Goal: Task Accomplishment & Management: Complete application form

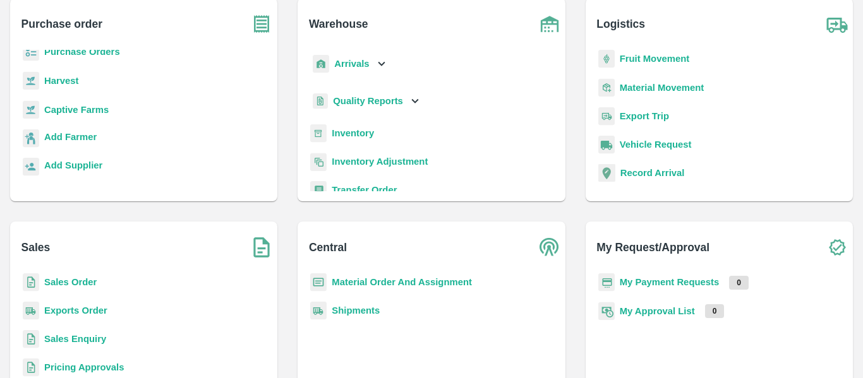
scroll to position [81, 0]
click at [83, 278] on b "Sales Order" at bounding box center [70, 282] width 52 height 10
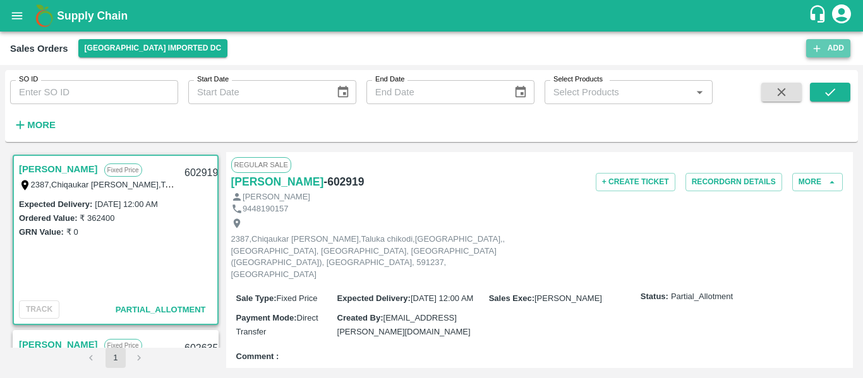
click at [842, 44] on button "Add" at bounding box center [828, 48] width 44 height 18
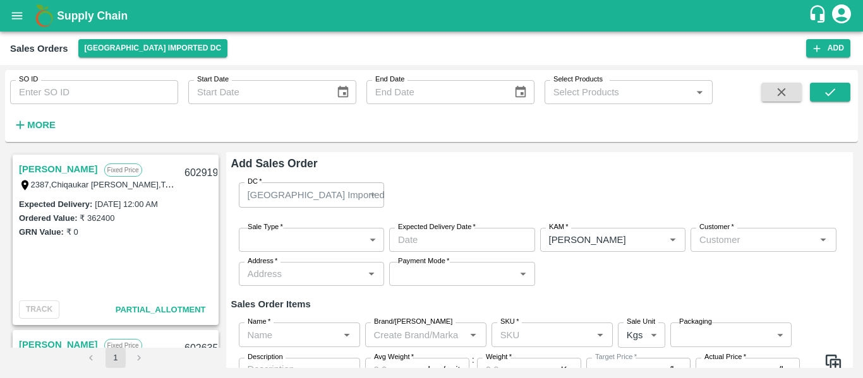
type input "[PERSON_NAME]"
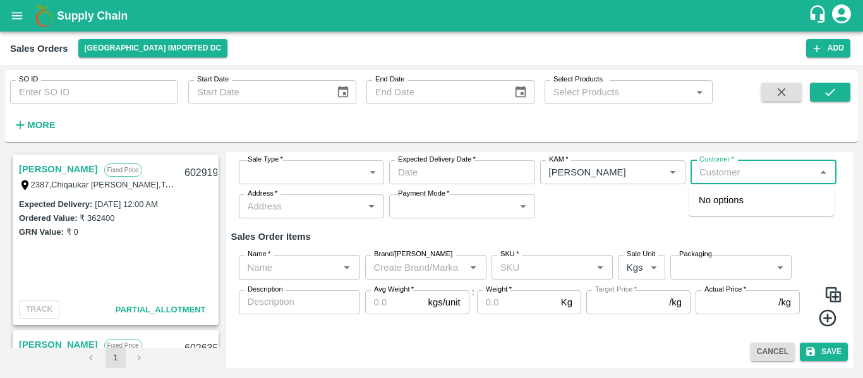
click at [744, 176] on input "Customer   *" at bounding box center [752, 172] width 117 height 16
type input "S"
type input "S.N. Fruit"
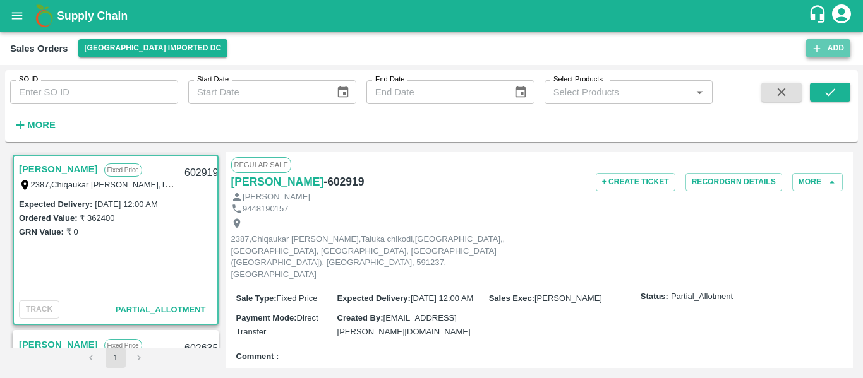
click at [822, 52] on button "Add" at bounding box center [828, 48] width 44 height 18
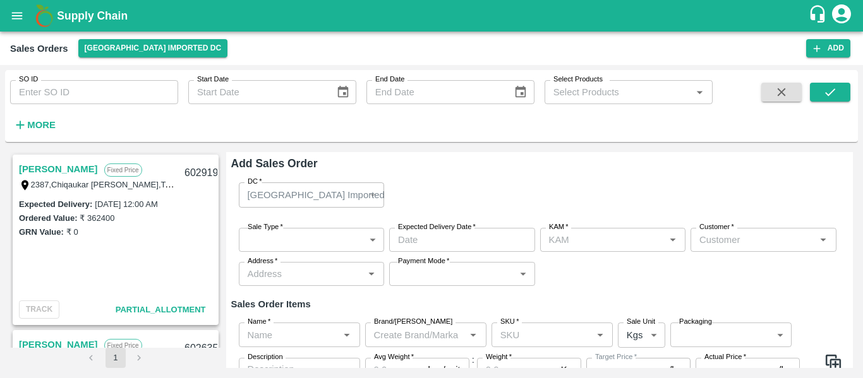
type input "[PERSON_NAME]"
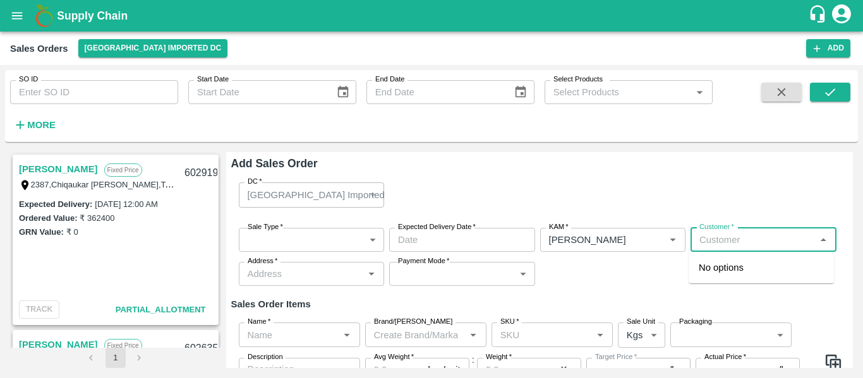
click at [731, 239] on input "Customer   *" at bounding box center [752, 240] width 117 height 16
type input "s"
type input "S.N Fruit"
